Goal: Task Accomplishment & Management: Manage account settings

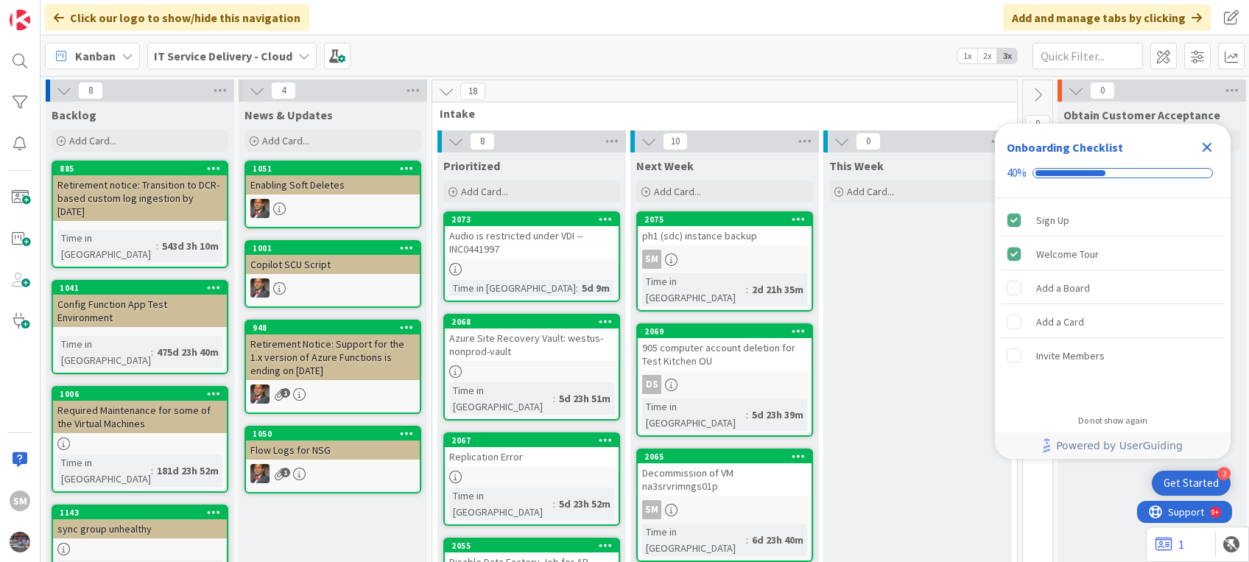
click at [1209, 144] on icon "Close Checklist" at bounding box center [1208, 148] width 10 height 10
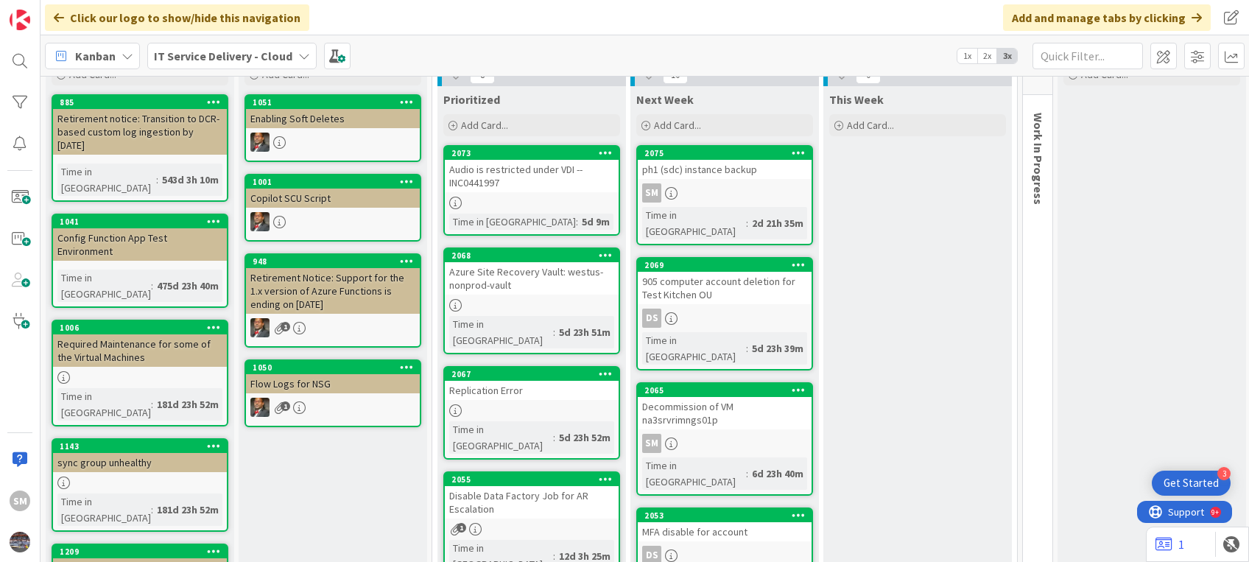
click at [709, 183] on div "SM" at bounding box center [725, 192] width 174 height 19
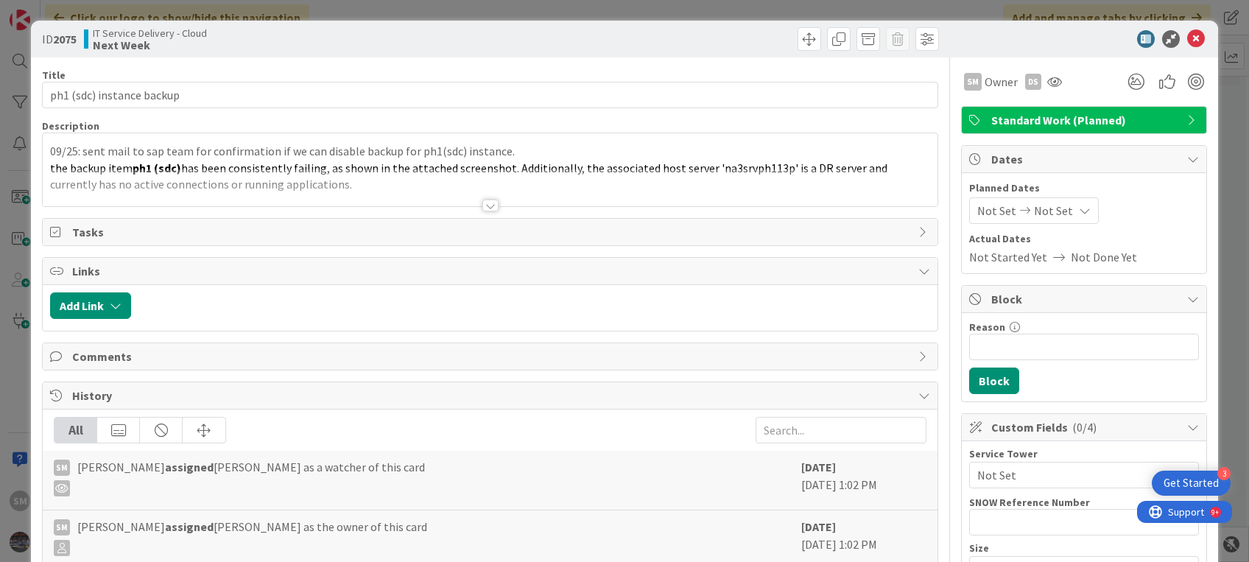
click at [483, 204] on div at bounding box center [490, 206] width 16 height 12
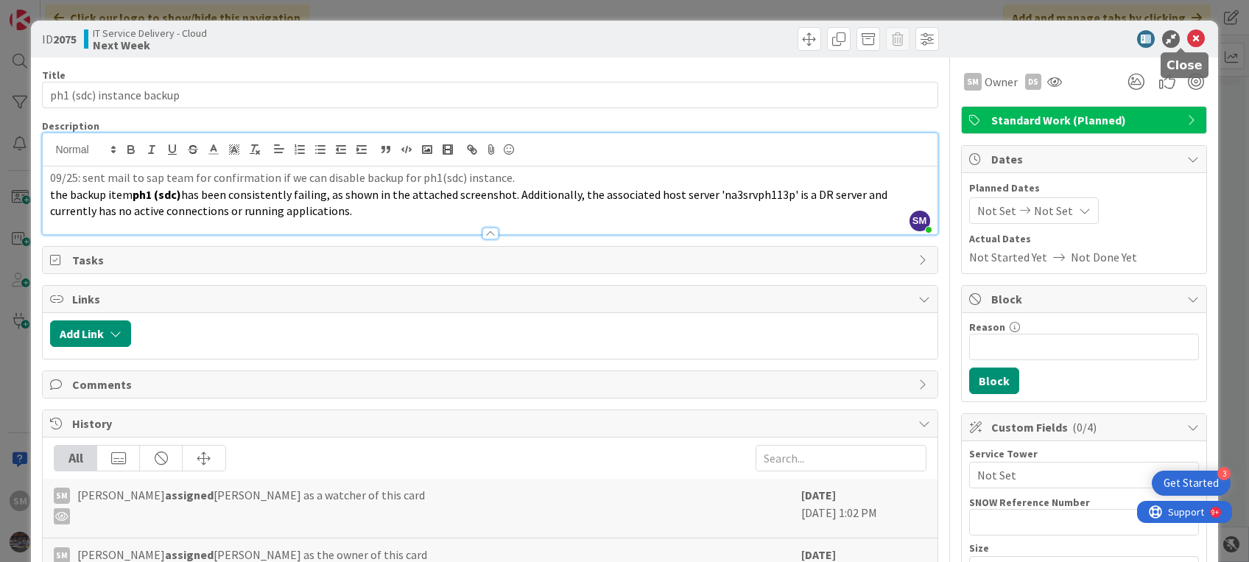
click at [1187, 38] on icon at bounding box center [1196, 39] width 18 height 18
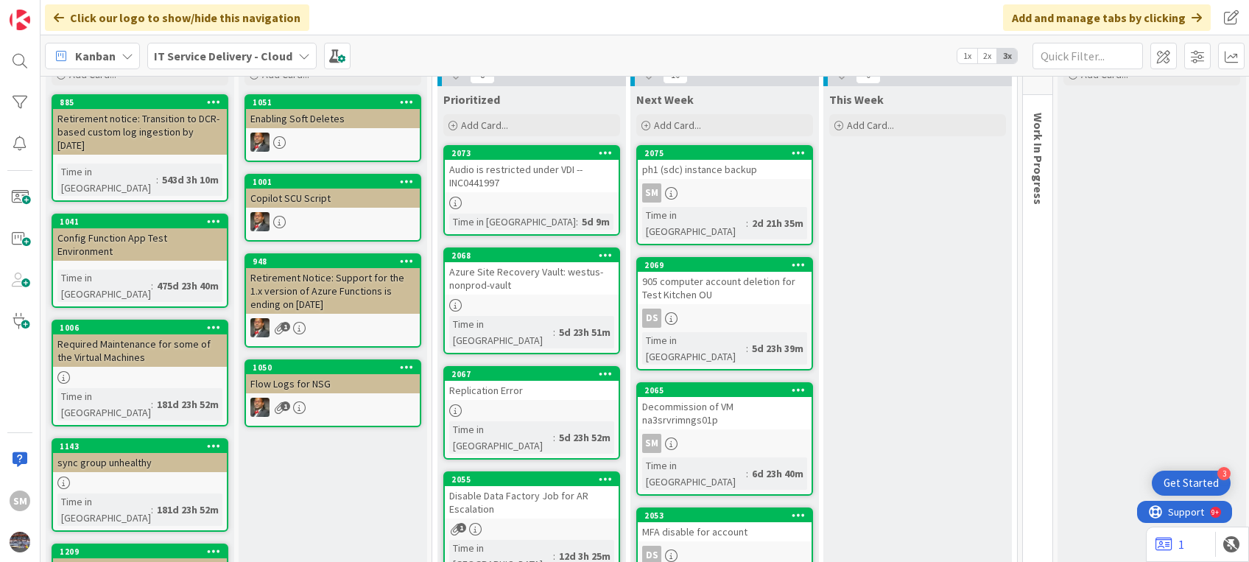
click at [734, 203] on div "2075 ph1 (sdc) instance backup SM Time in Column : 2d 21h 35m" at bounding box center [724, 195] width 177 height 100
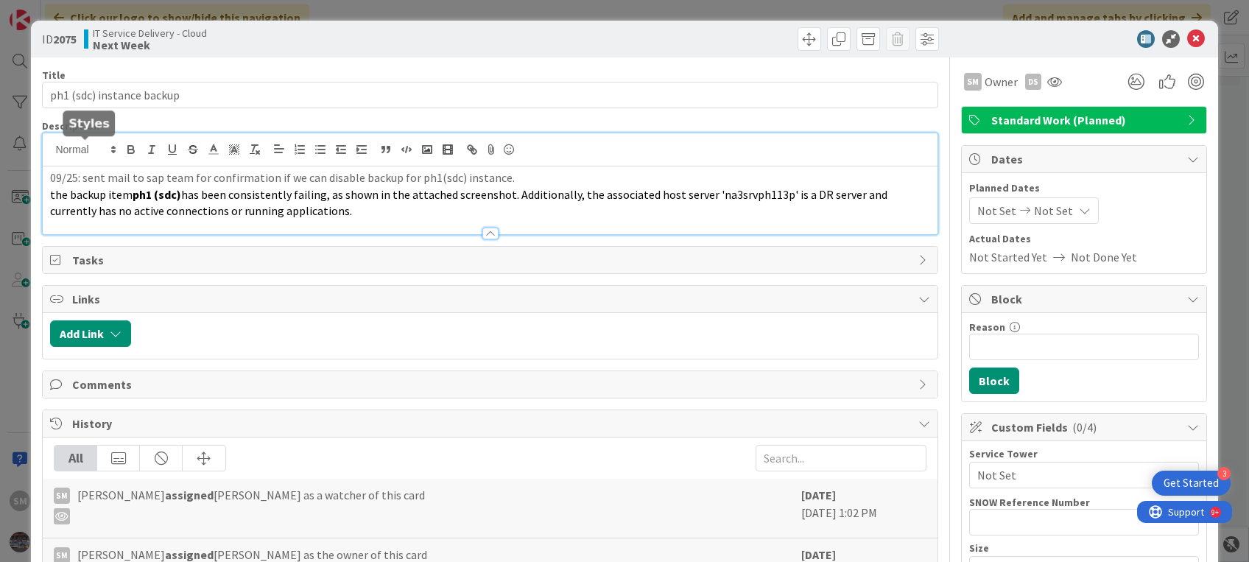
click at [49, 154] on div "09/25: sent mail to sap team for confirmation if we can disable backup for ph1(…" at bounding box center [490, 183] width 894 height 101
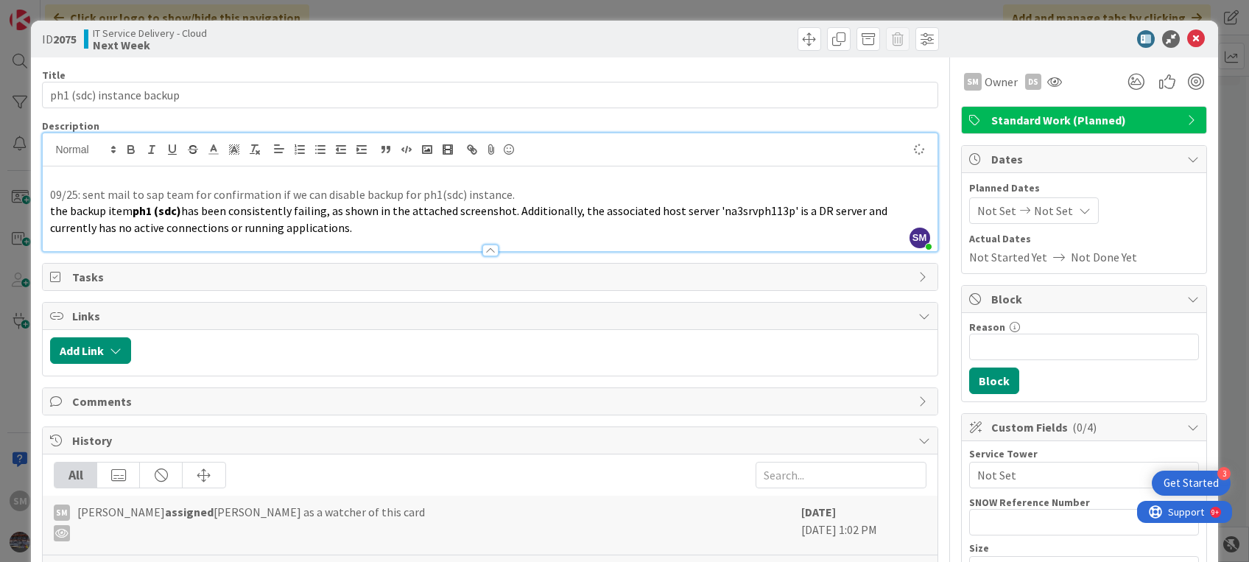
click at [60, 172] on p at bounding box center [489, 177] width 879 height 17
click at [111, 177] on p "09/29: follow up" at bounding box center [489, 177] width 879 height 17
click at [147, 177] on p "09/29: followed up" at bounding box center [489, 177] width 879 height 17
click at [1187, 35] on icon at bounding box center [1196, 39] width 18 height 18
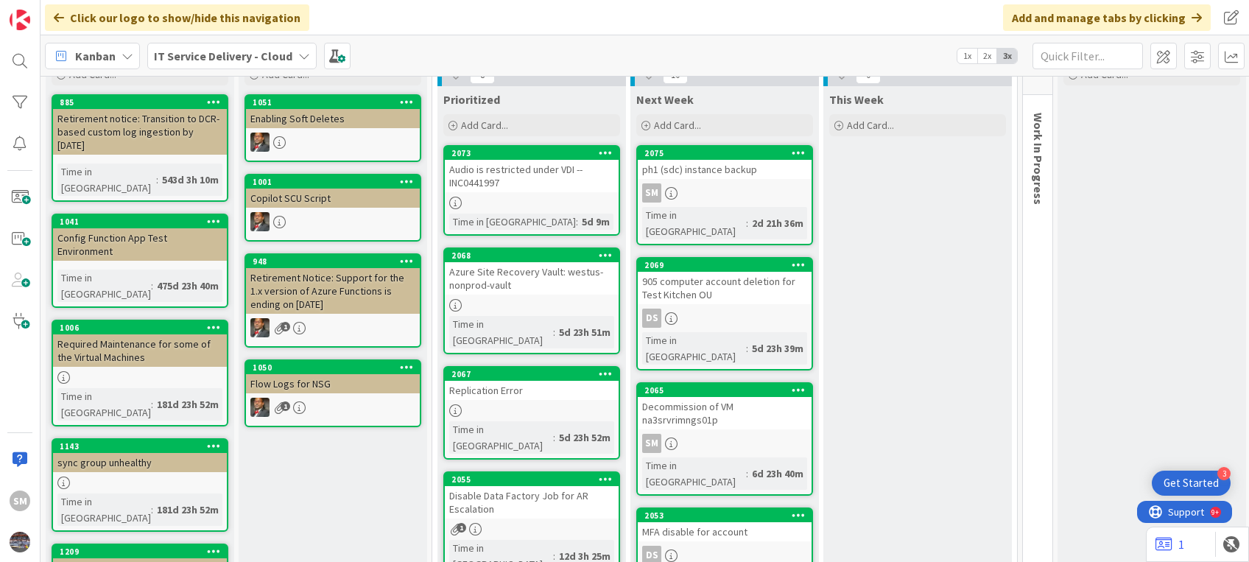
click at [563, 181] on div "Audio is restricted under VDI --INC0441997" at bounding box center [532, 176] width 174 height 32
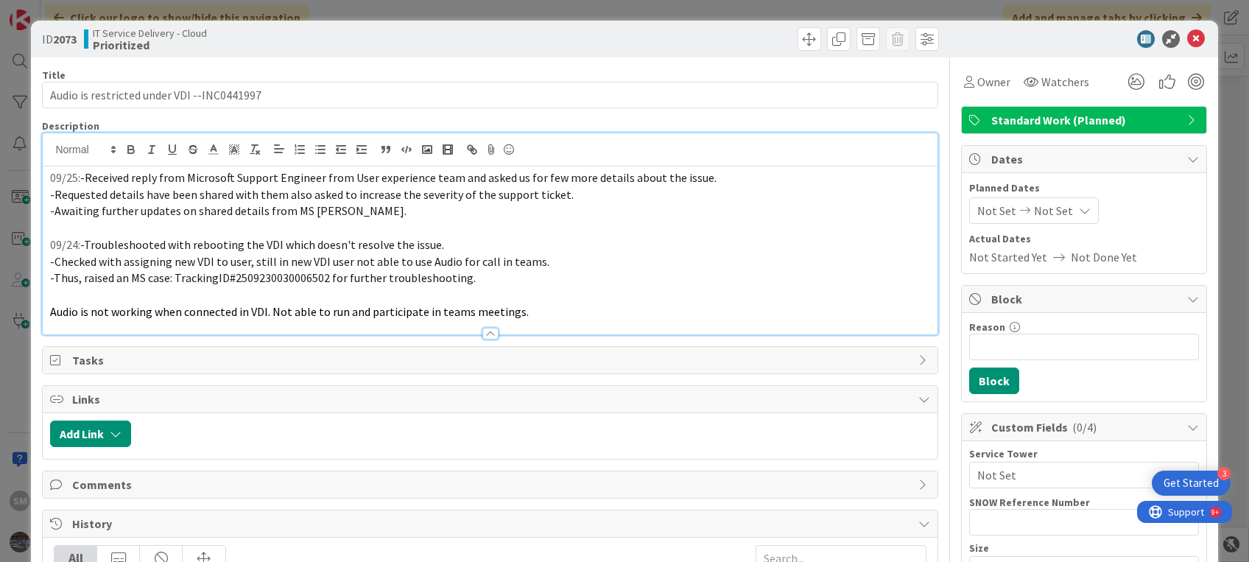
click at [46, 155] on div "09/25: -Received reply from Microsoft Support Engineer from User experience tea…" at bounding box center [490, 233] width 894 height 201
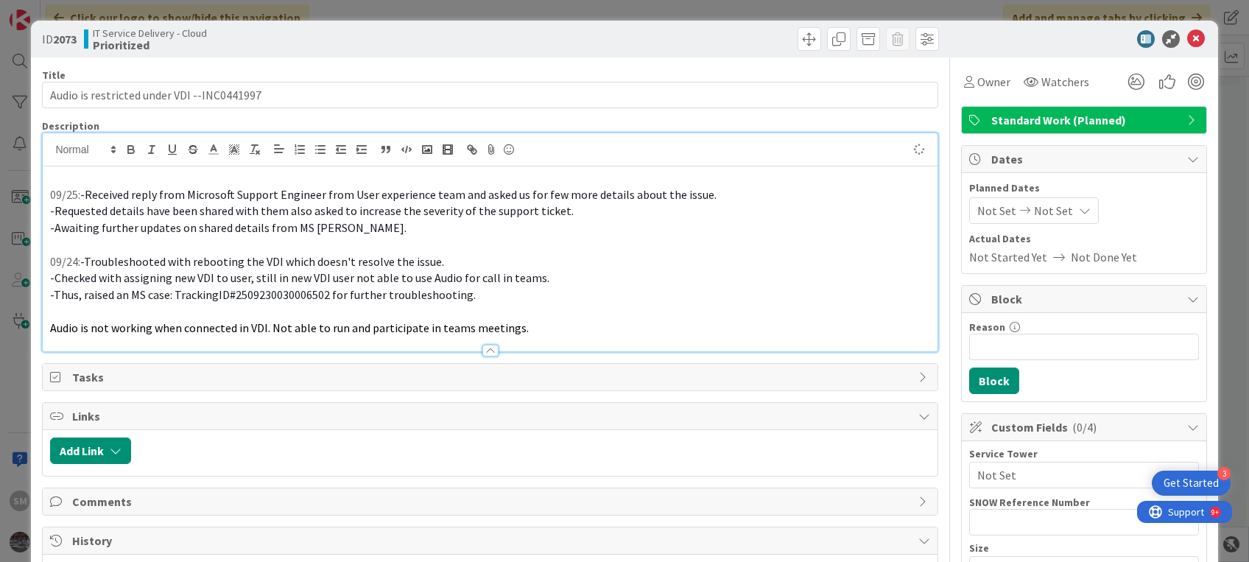
click at [60, 169] on p at bounding box center [489, 177] width 879 height 17
paste div
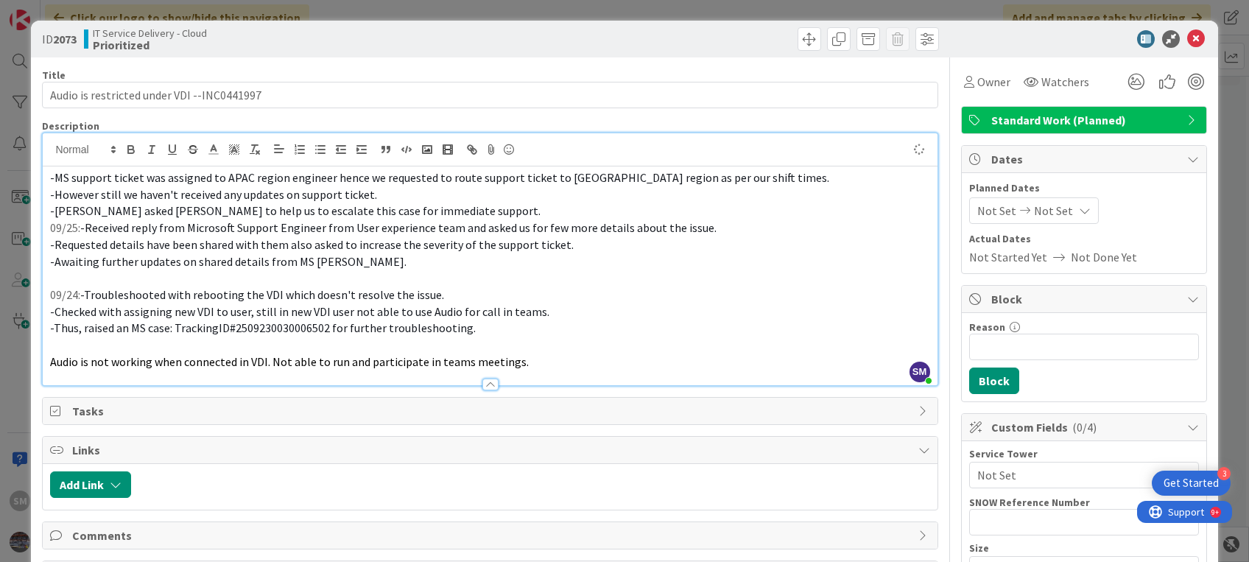
click at [46, 179] on div "-MS support ticket was assigned to APAC region engineer hence we requested to r…" at bounding box center [490, 275] width 894 height 219
click at [421, 212] on p "-[PERSON_NAME] asked [PERSON_NAME] to help us to escalate this case for immedia…" at bounding box center [489, 211] width 879 height 17
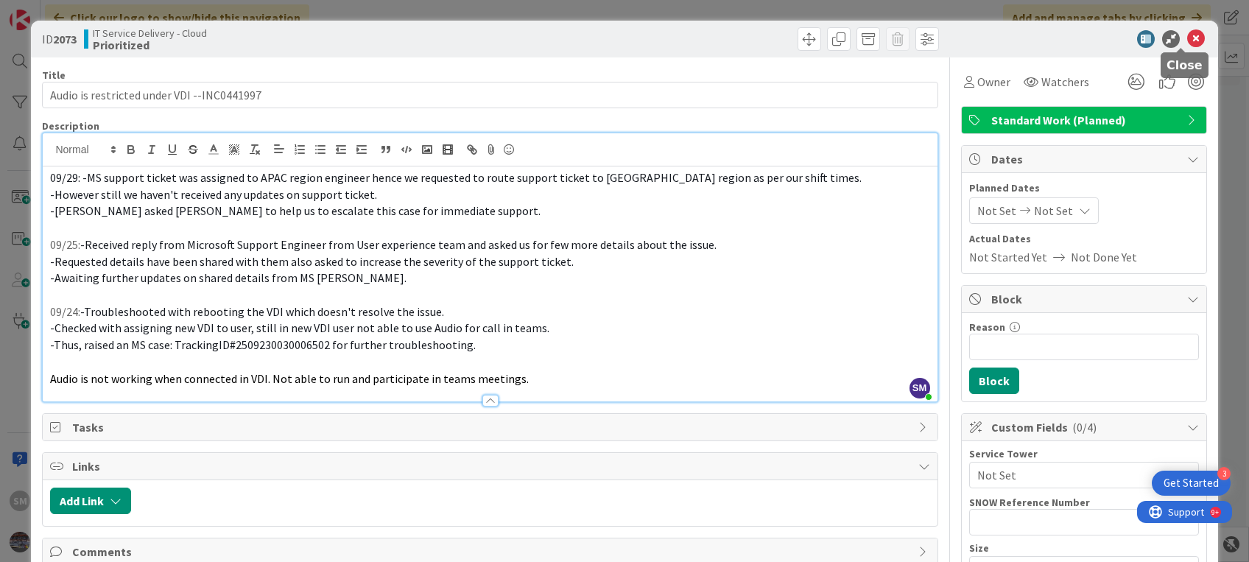
click at [1187, 35] on icon at bounding box center [1196, 39] width 18 height 18
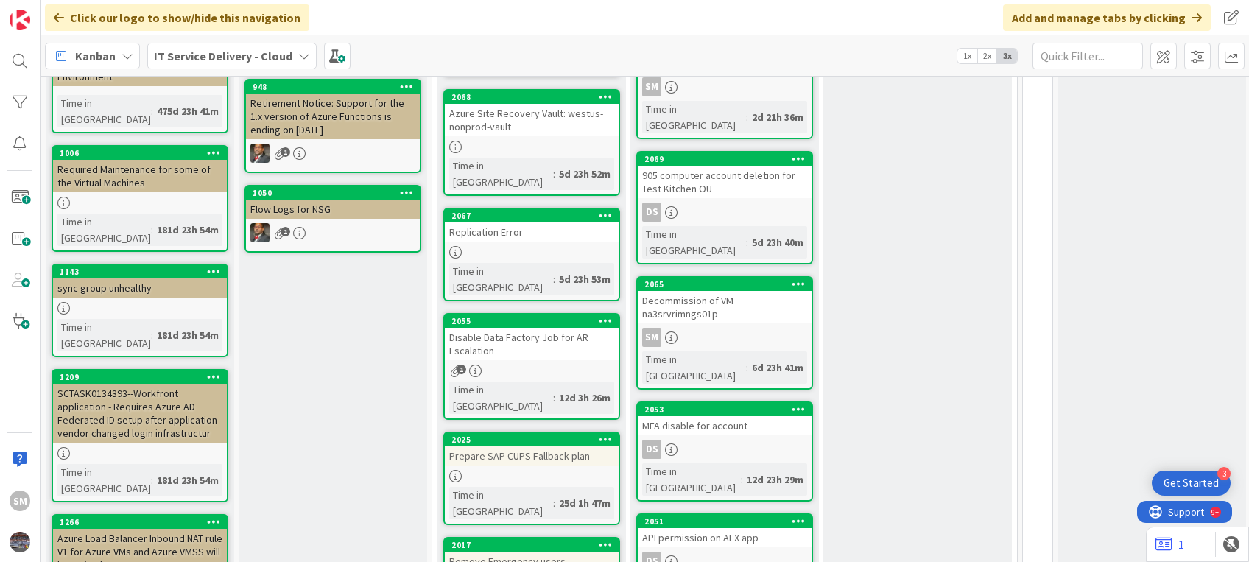
scroll to position [235, 0]
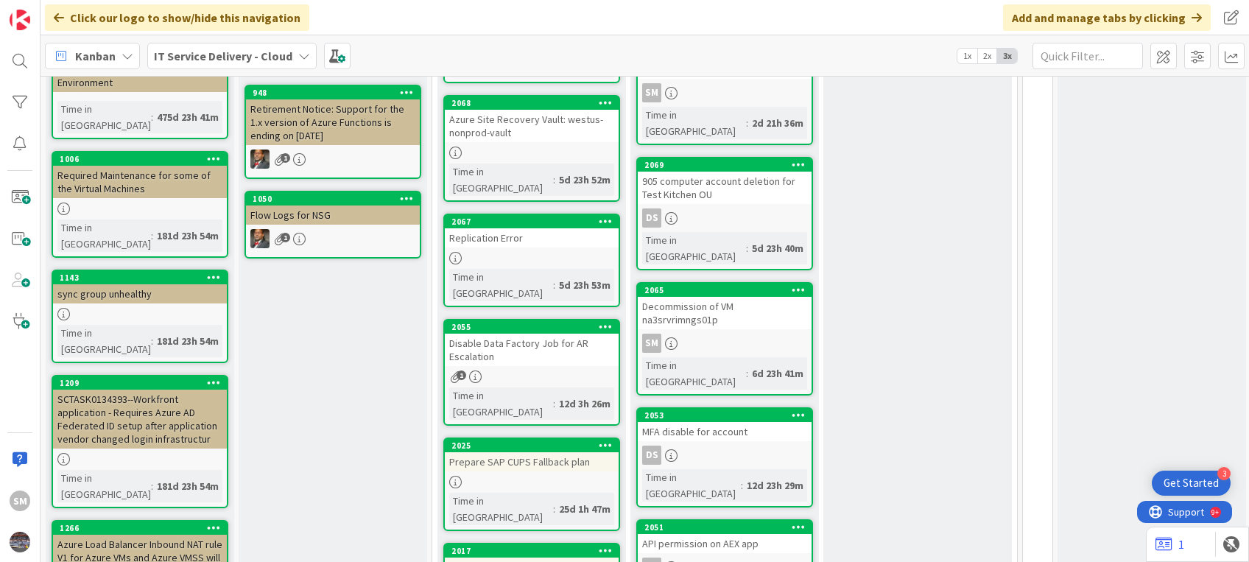
click at [602, 334] on div "Disable Data Factory Job for AR Escalation" at bounding box center [532, 350] width 174 height 32
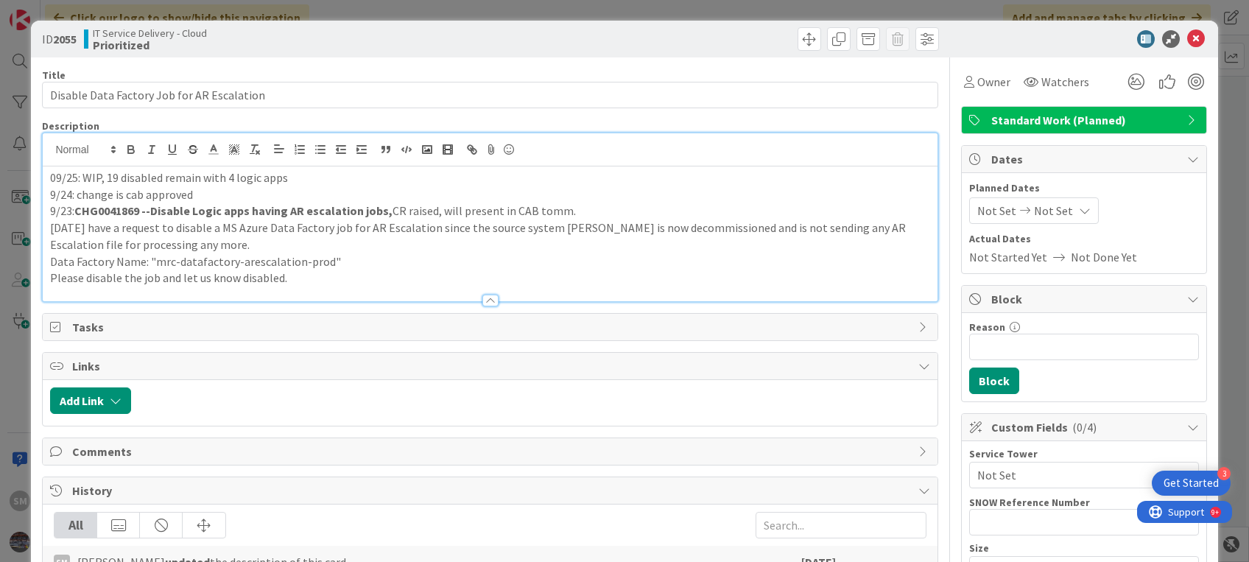
click at [282, 166] on div "09/25: WIP, 19 disabled remain with 4 logic apps 9/24: change is cab approved 9…" at bounding box center [490, 233] width 894 height 135
click at [44, 173] on div "09/25: WIP, 19 disabled remain with 4 logic apps 9/24: change is cab approved 9…" at bounding box center [490, 233] width 894 height 135
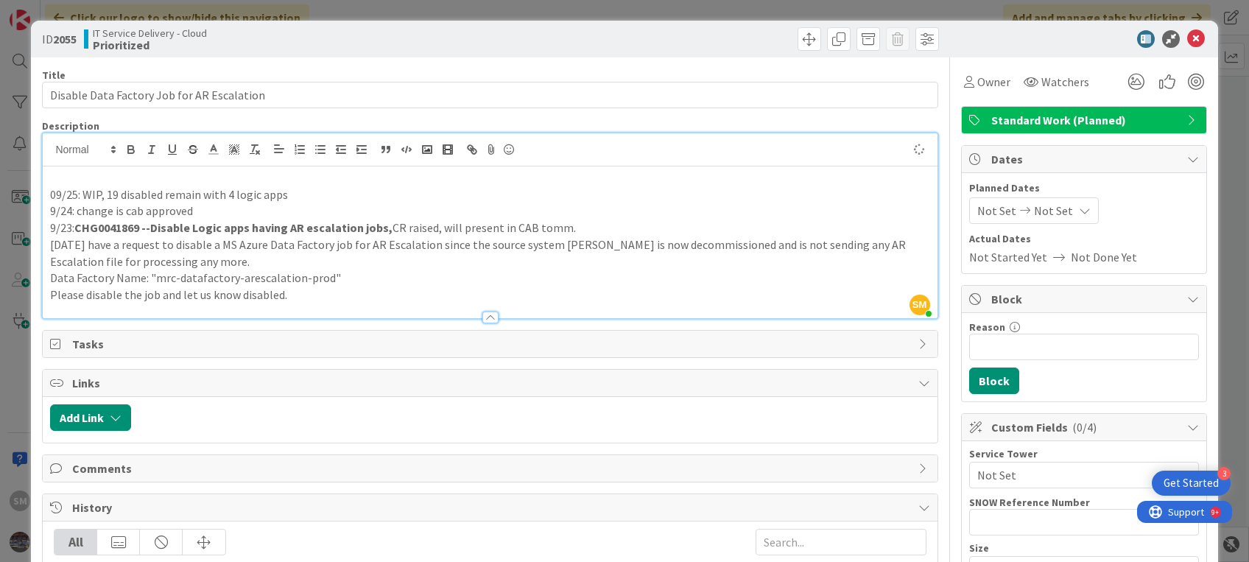
click at [58, 170] on p at bounding box center [489, 177] width 879 height 17
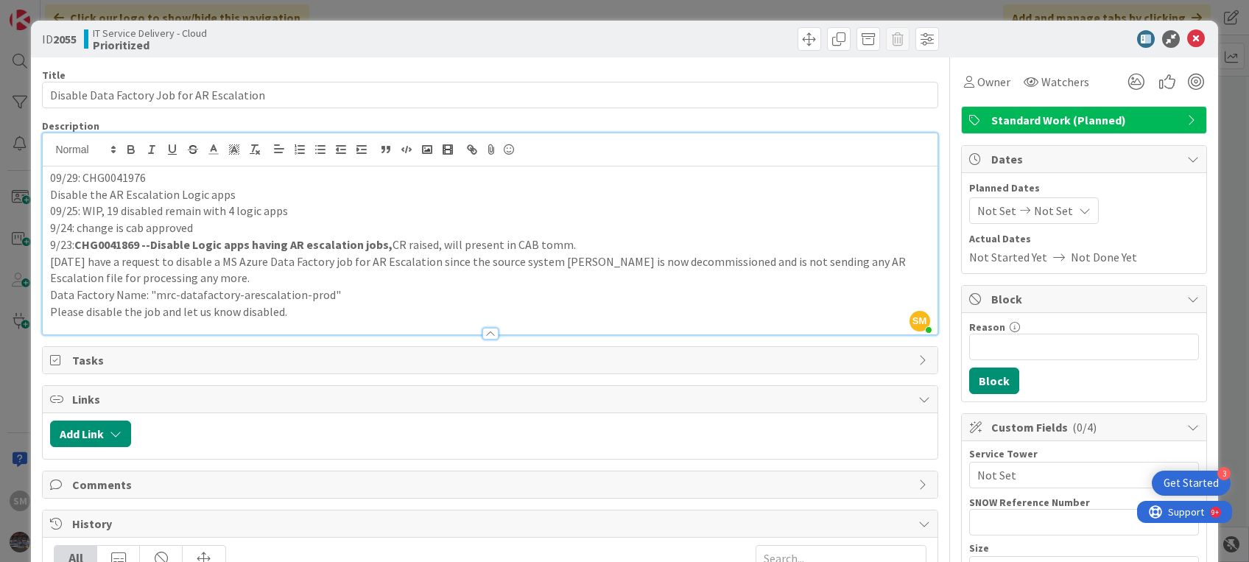
click at [52, 194] on p "Disable the AR Escalation Logic apps" at bounding box center [489, 194] width 879 height 17
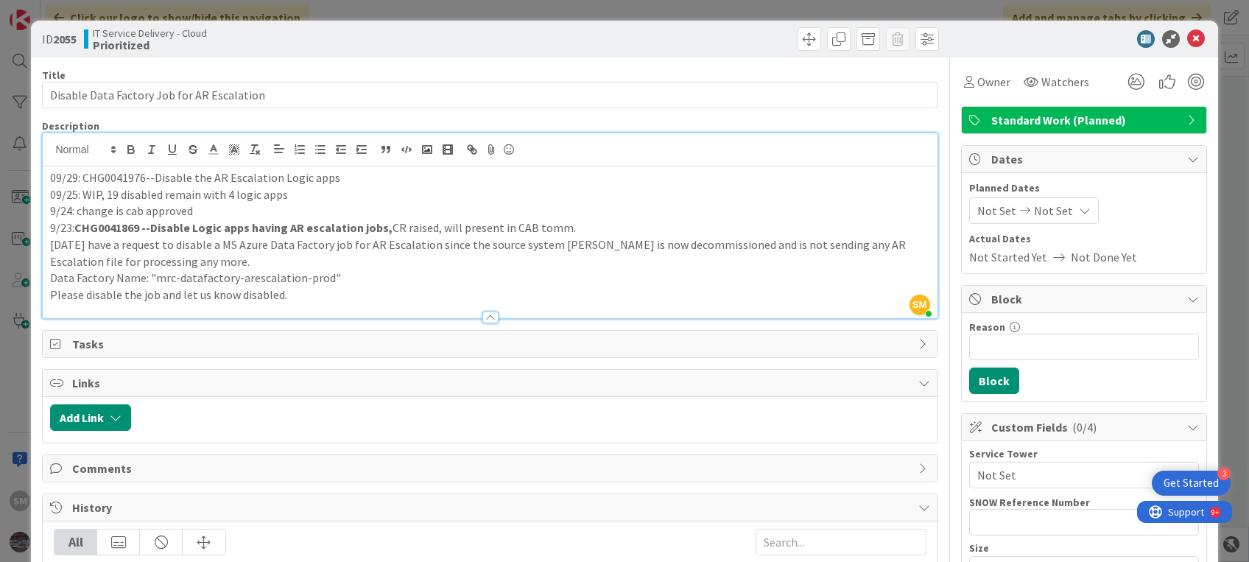
click at [351, 177] on p "09/29: CHG0041976--Disable the AR Escalation Logic apps" at bounding box center [489, 177] width 879 height 17
click at [79, 175] on p "09/29: CHG0041976--Disable the AR Escalation Logic apps" at bounding box center [489, 177] width 879 height 17
click at [398, 177] on p "09/29: CR raised-- CHG0041976--Disable the AR Escalation Logic apps" at bounding box center [489, 177] width 879 height 17
click at [266, 177] on p "09/29: CR raised-- CHG0041976--Disable the AR Escalation Logic apps" at bounding box center [489, 177] width 879 height 17
click at [1187, 38] on icon at bounding box center [1196, 39] width 18 height 18
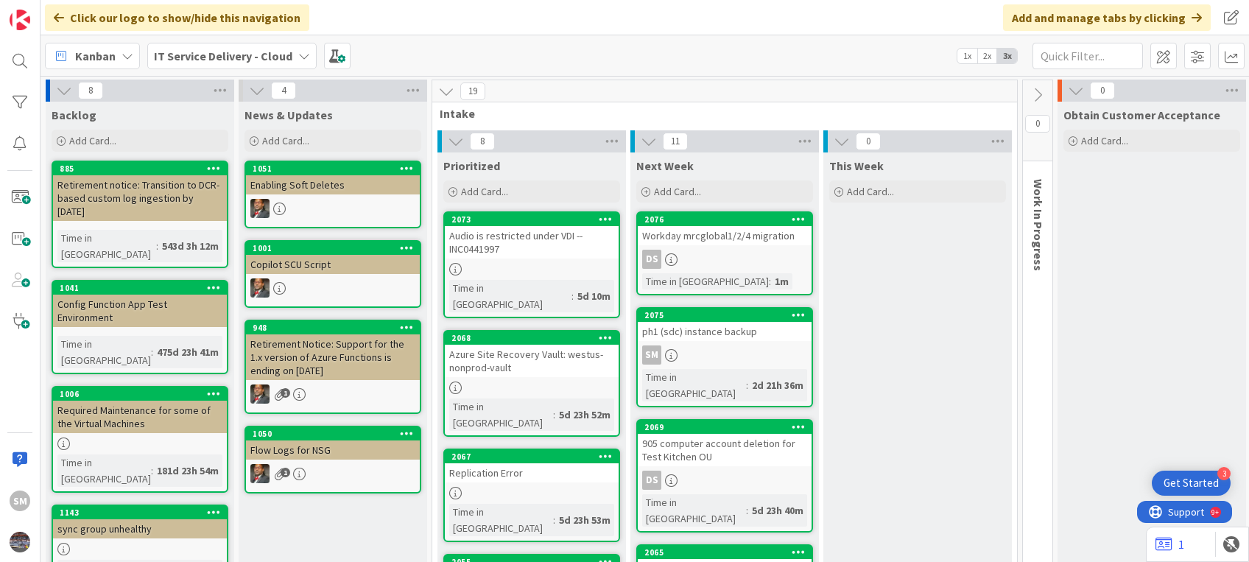
click at [698, 327] on div "ph1 (sdc) instance backup" at bounding box center [725, 331] width 174 height 19
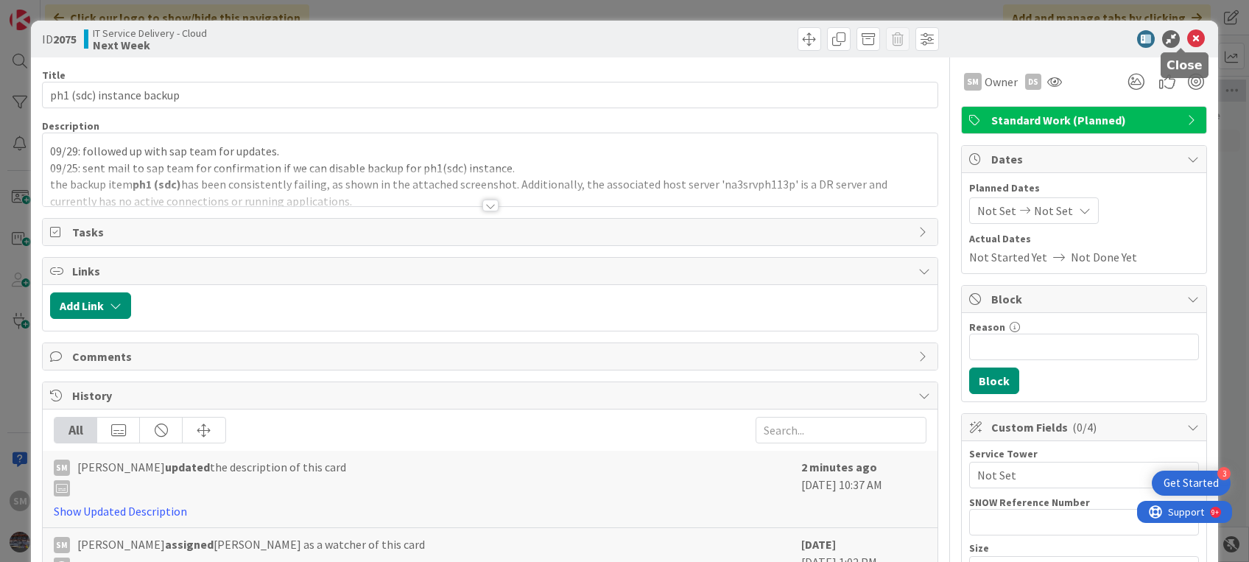
click at [1187, 42] on icon at bounding box center [1196, 39] width 18 height 18
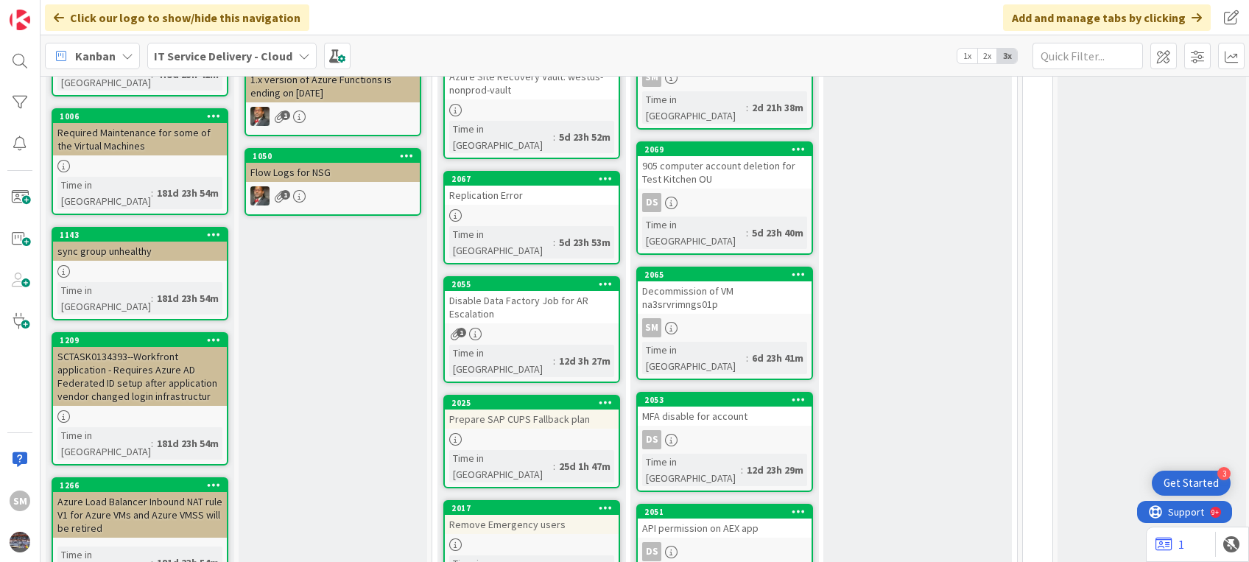
scroll to position [278, 0]
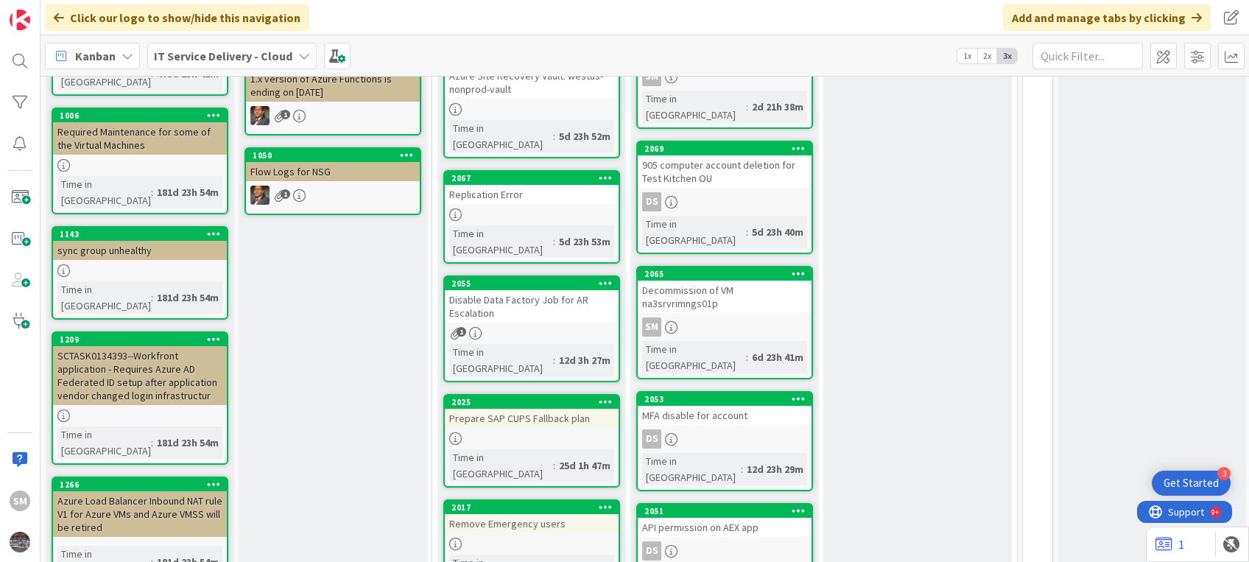
click at [705, 281] on div "Decommission of VM na3srvrimngs01p" at bounding box center [725, 297] width 174 height 32
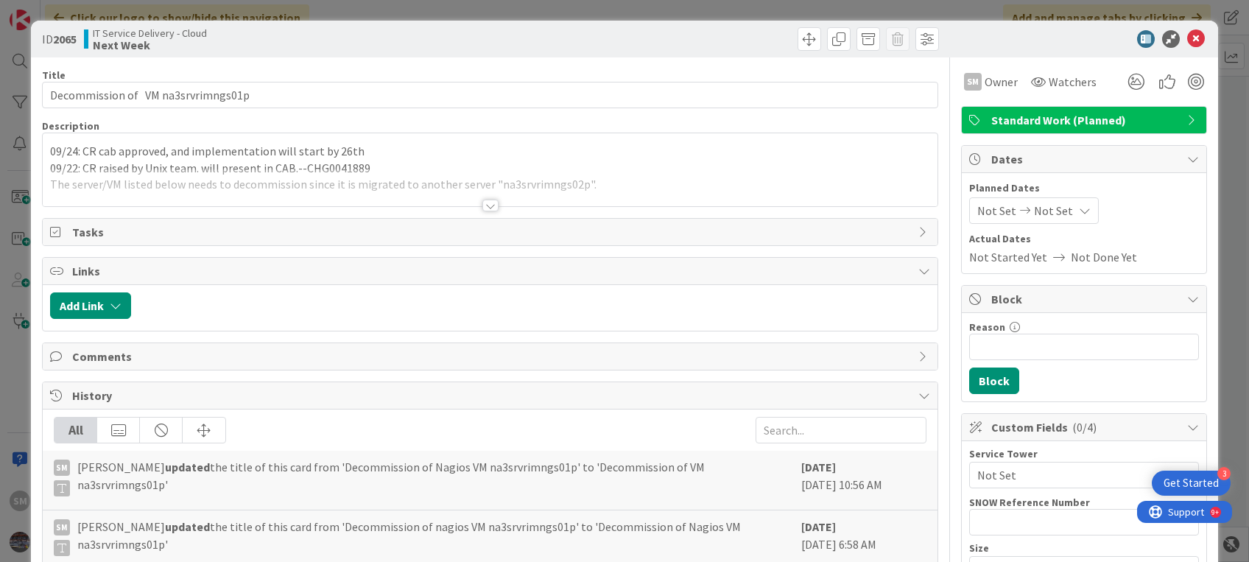
click at [423, 166] on p "09/22: CR raised by Unix team. will present in CAB.--CHG0041889" at bounding box center [489, 168] width 879 height 17
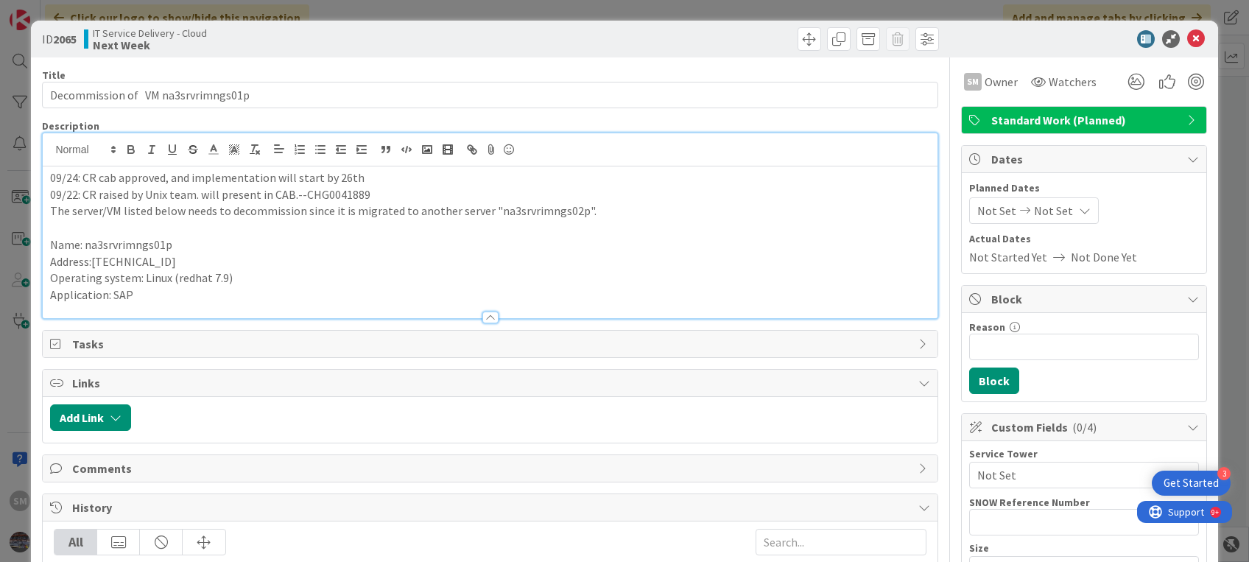
click at [45, 173] on div "09/24: CR cab approved, and implementation will start by 26th 09/22: CR raised …" at bounding box center [490, 242] width 894 height 152
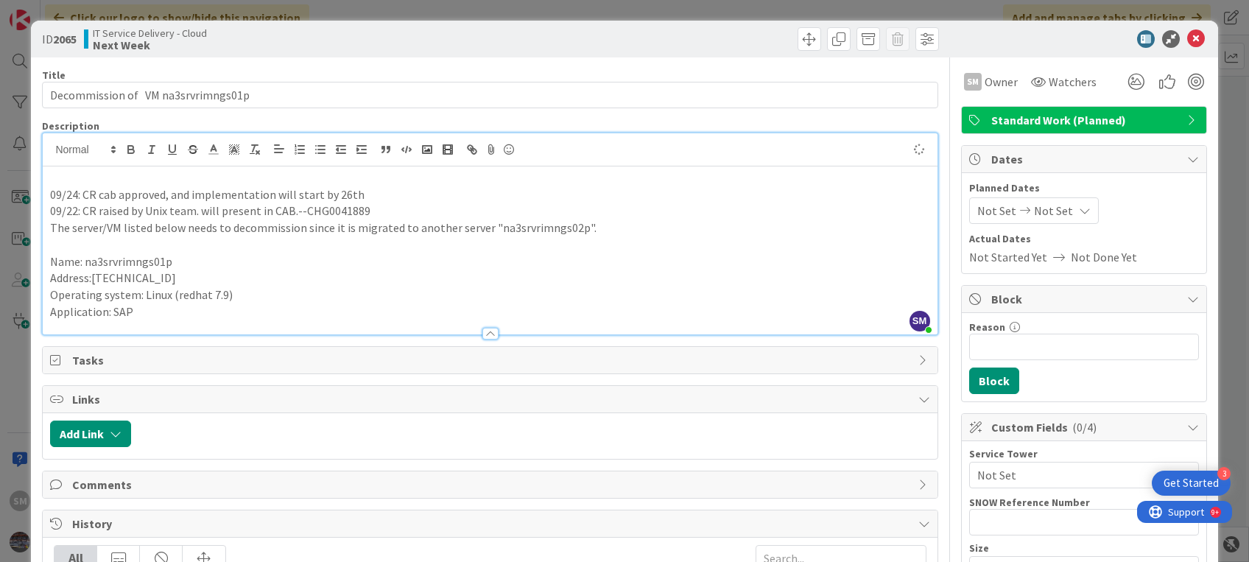
click at [56, 172] on p at bounding box center [489, 177] width 879 height 17
click at [1187, 35] on icon at bounding box center [1196, 39] width 18 height 18
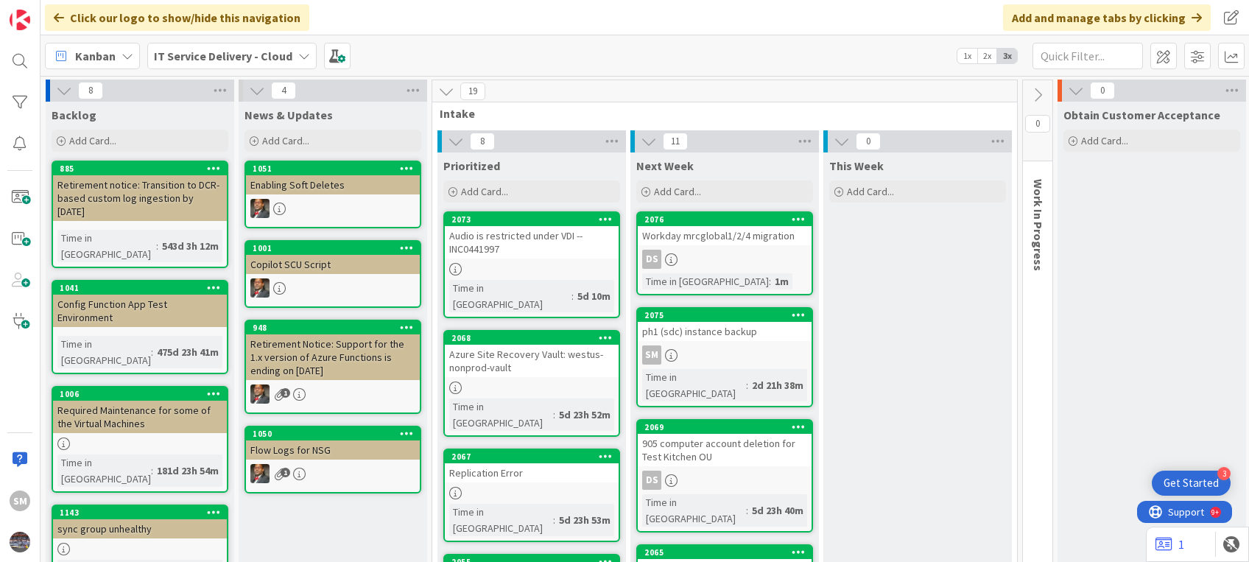
click at [569, 267] on div at bounding box center [532, 269] width 174 height 13
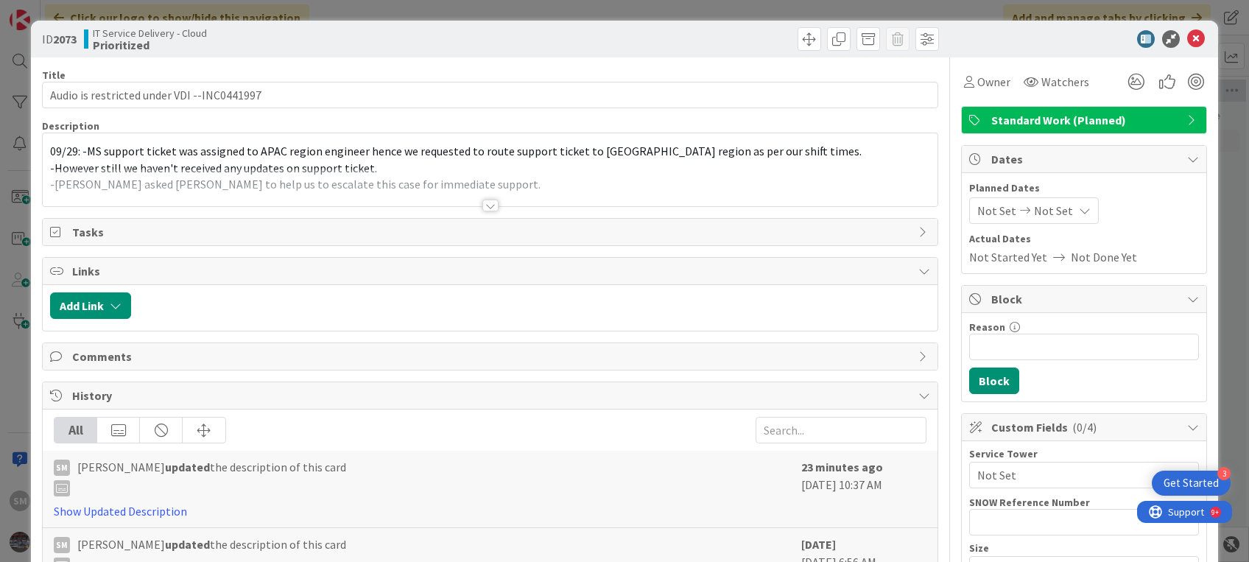
click at [477, 187] on div at bounding box center [490, 188] width 894 height 38
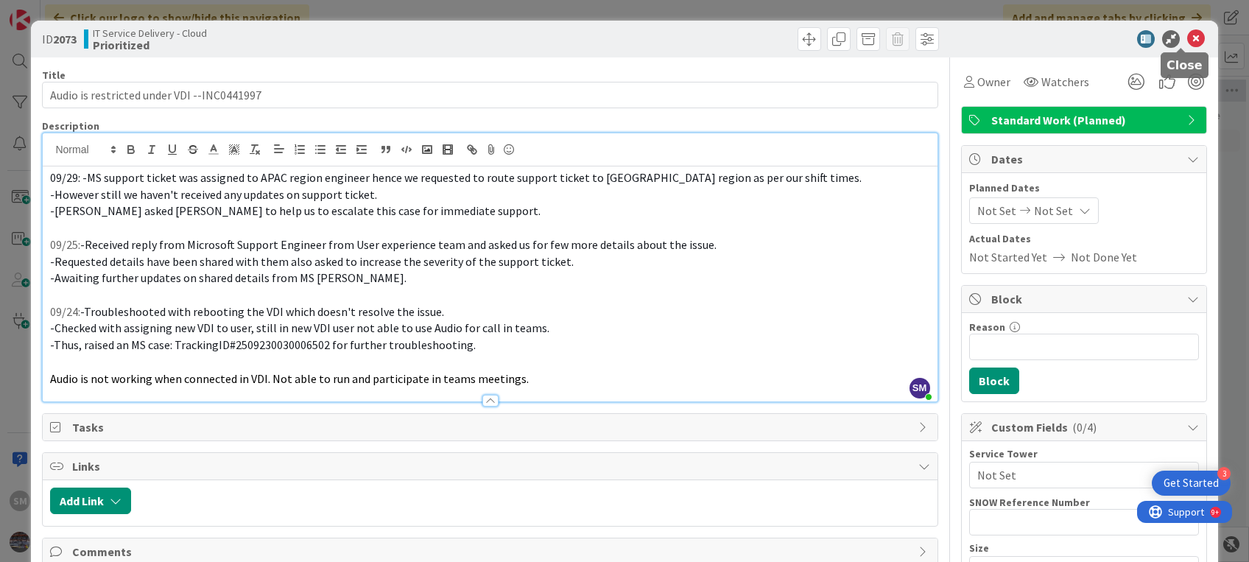
click at [1189, 36] on icon at bounding box center [1196, 39] width 18 height 18
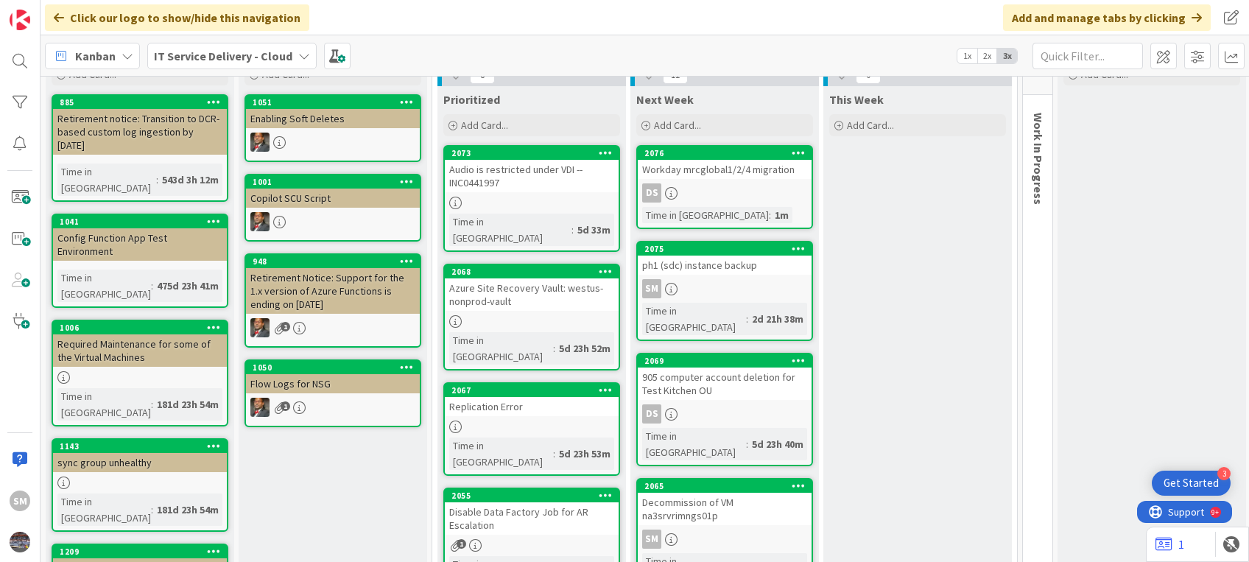
click at [691, 271] on div "ph1 (sdc) instance backup" at bounding box center [725, 265] width 174 height 19
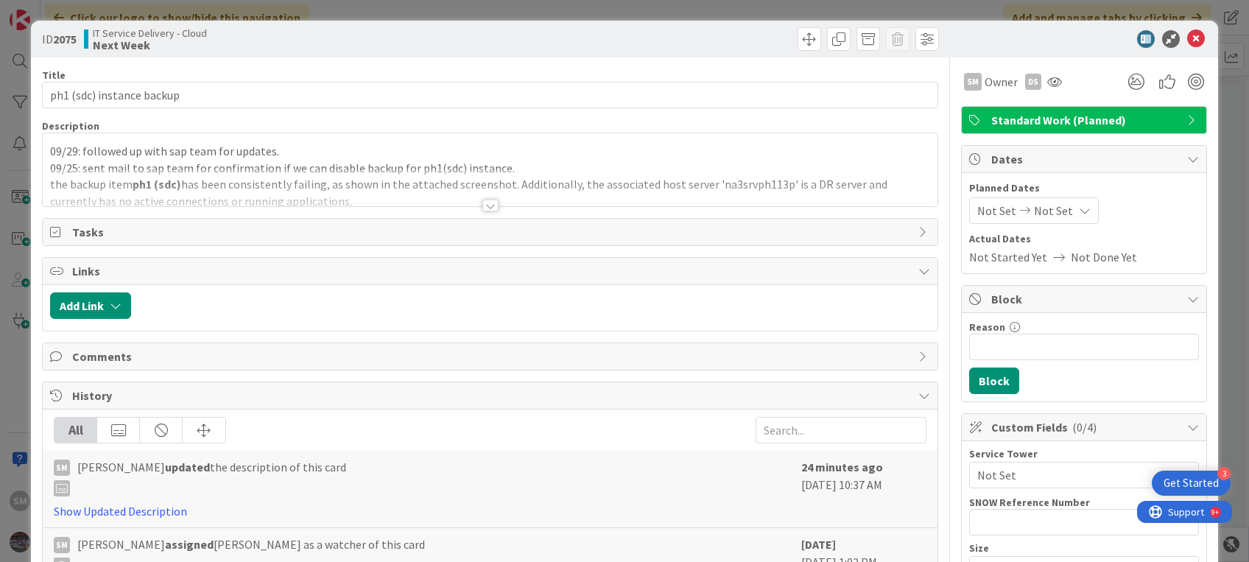
click at [482, 202] on div at bounding box center [490, 206] width 16 height 12
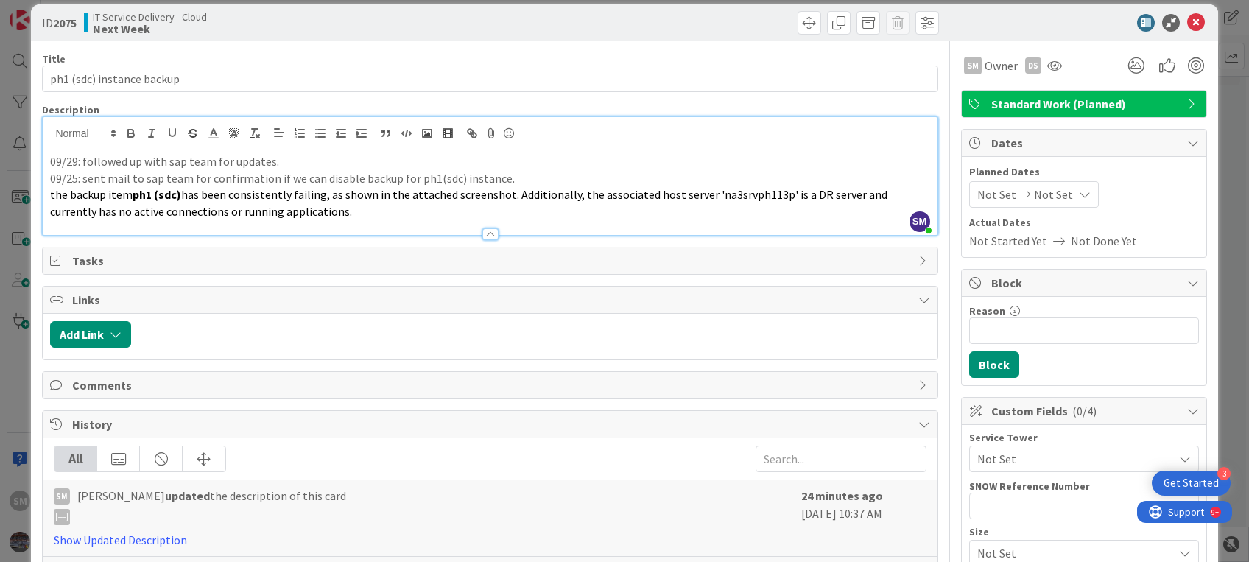
scroll to position [15, 0]
click at [427, 218] on p "the backup item ph1 (sdc) has been consistently failing, as shown in the attach…" at bounding box center [489, 203] width 879 height 33
click at [371, 220] on div at bounding box center [490, 227] width 894 height 15
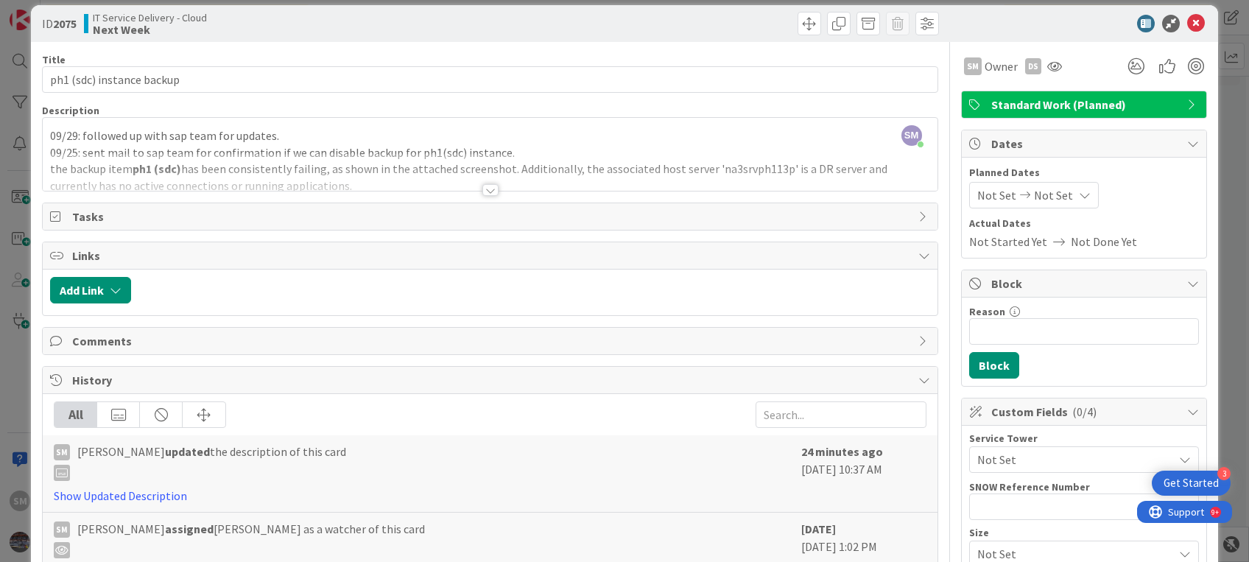
click at [407, 184] on div at bounding box center [490, 172] width 894 height 38
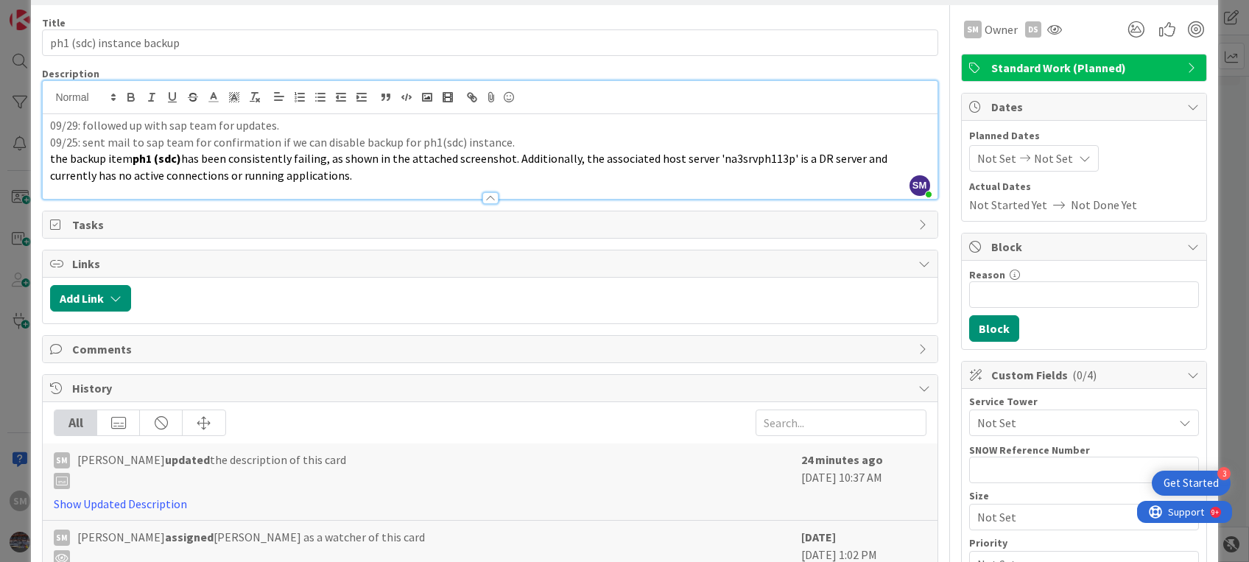
scroll to position [0, 0]
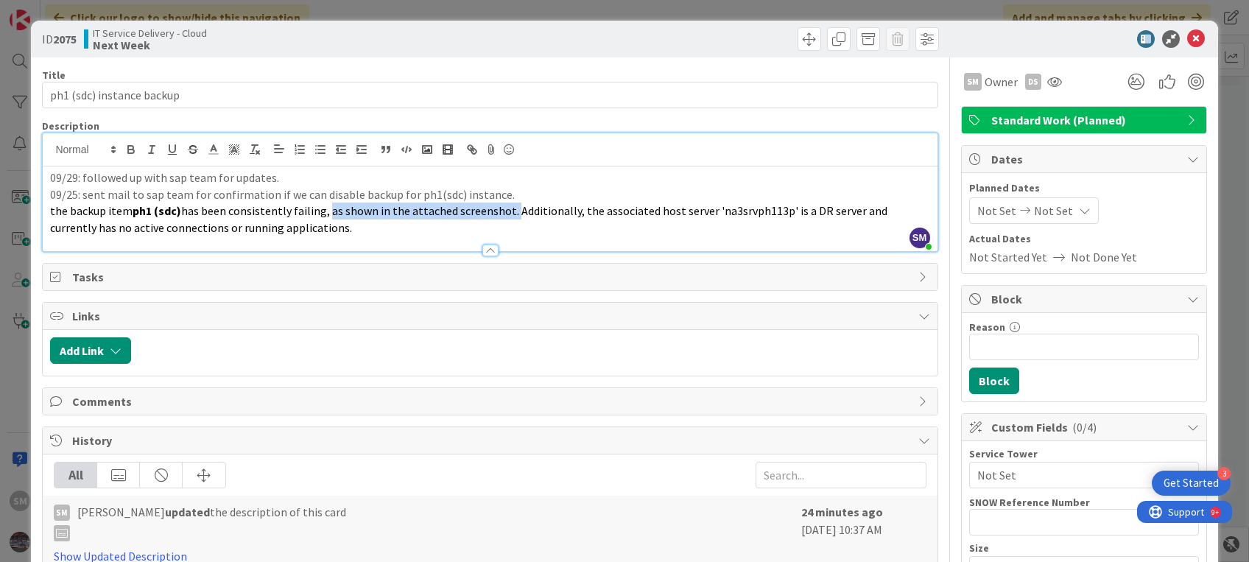
drag, startPoint x: 326, startPoint y: 208, endPoint x: 508, endPoint y: 213, distance: 182.0
click at [508, 213] on span "has been consistently failing, as shown in the attached screenshot. Additionall…" at bounding box center [470, 219] width 840 height 32
click at [552, 236] on div at bounding box center [490, 243] width 894 height 15
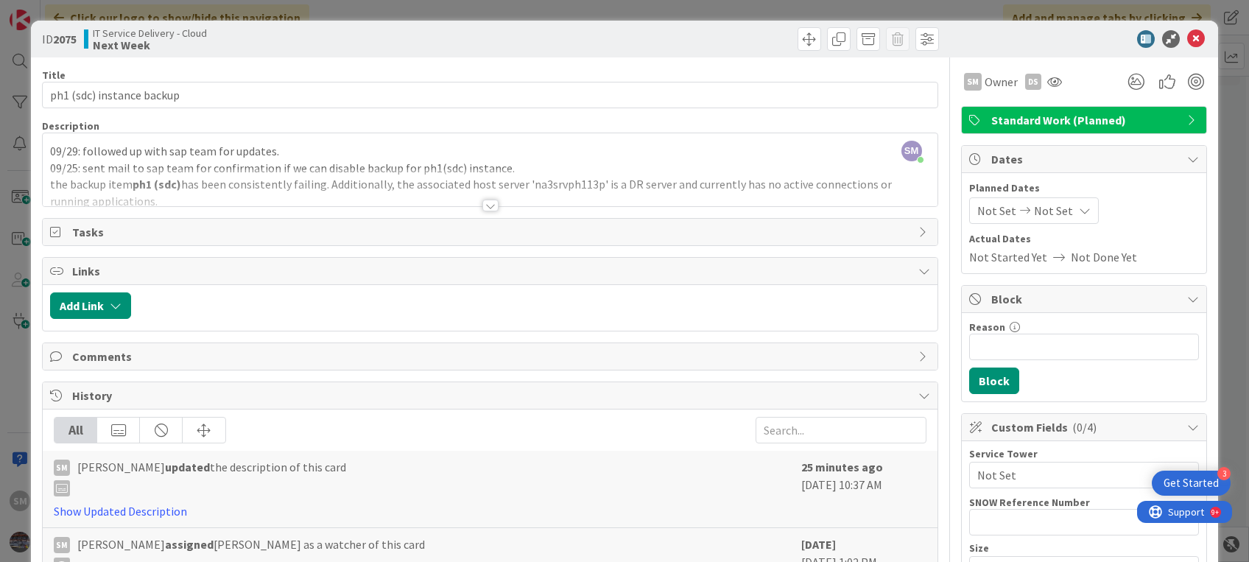
click at [578, 191] on div at bounding box center [490, 188] width 894 height 38
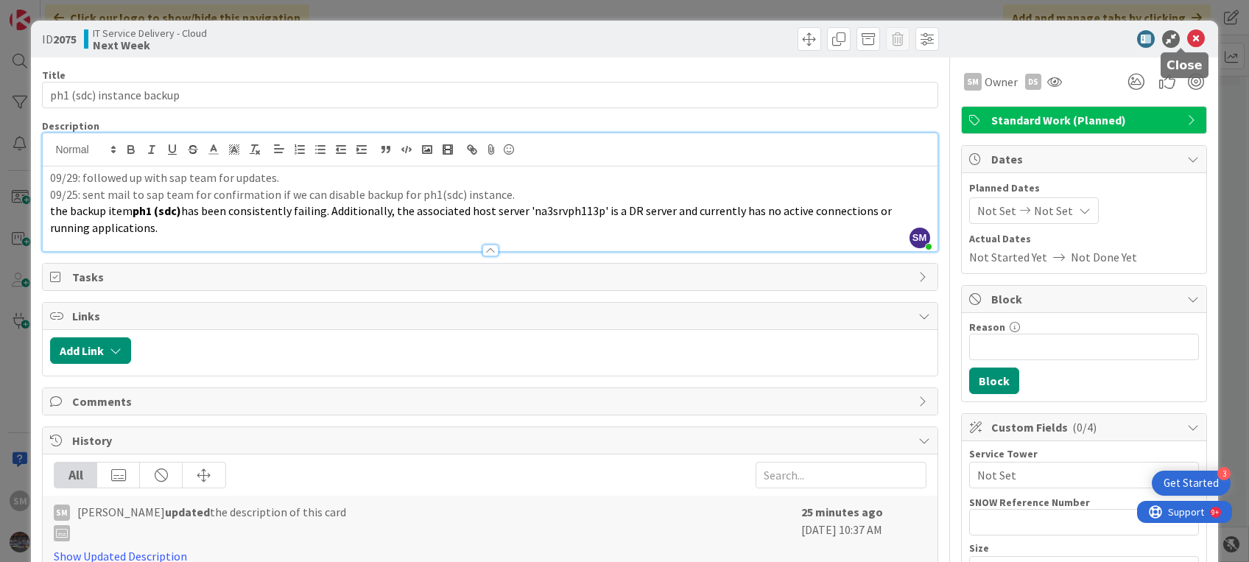
click at [1187, 37] on icon at bounding box center [1196, 39] width 18 height 18
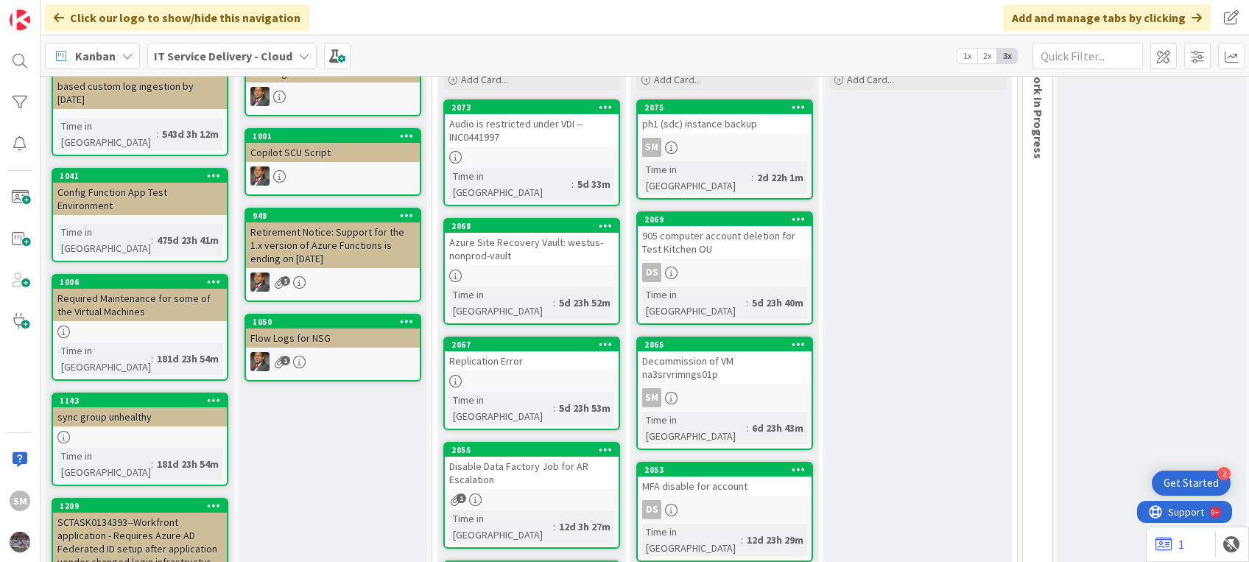
scroll to position [110, 0]
